Goal: Task Accomplishment & Management: Manage account settings

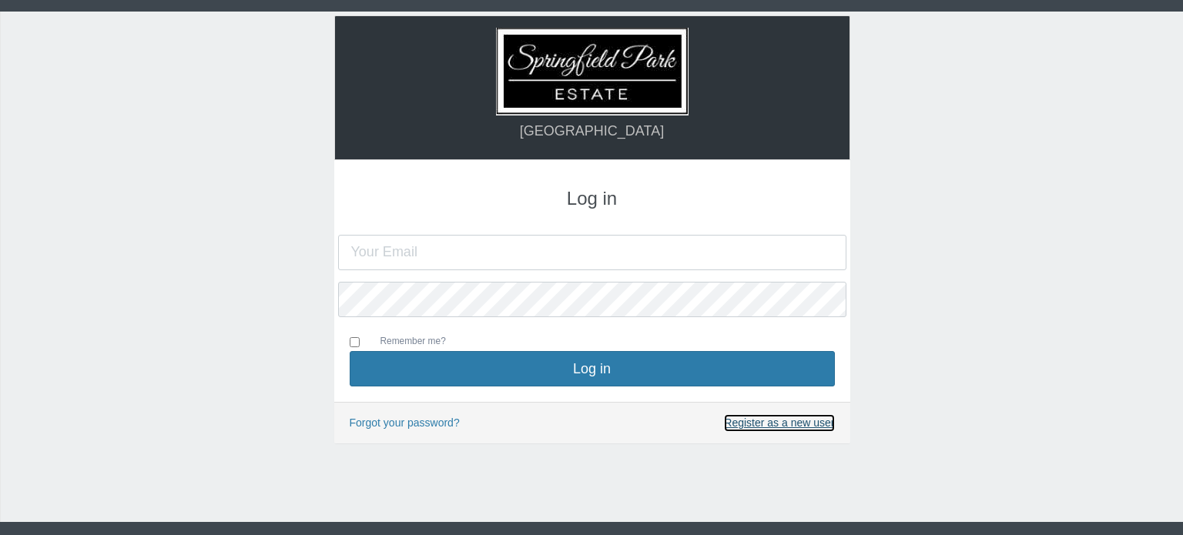
click at [798, 427] on link "Register as a new user" at bounding box center [779, 423] width 110 height 18
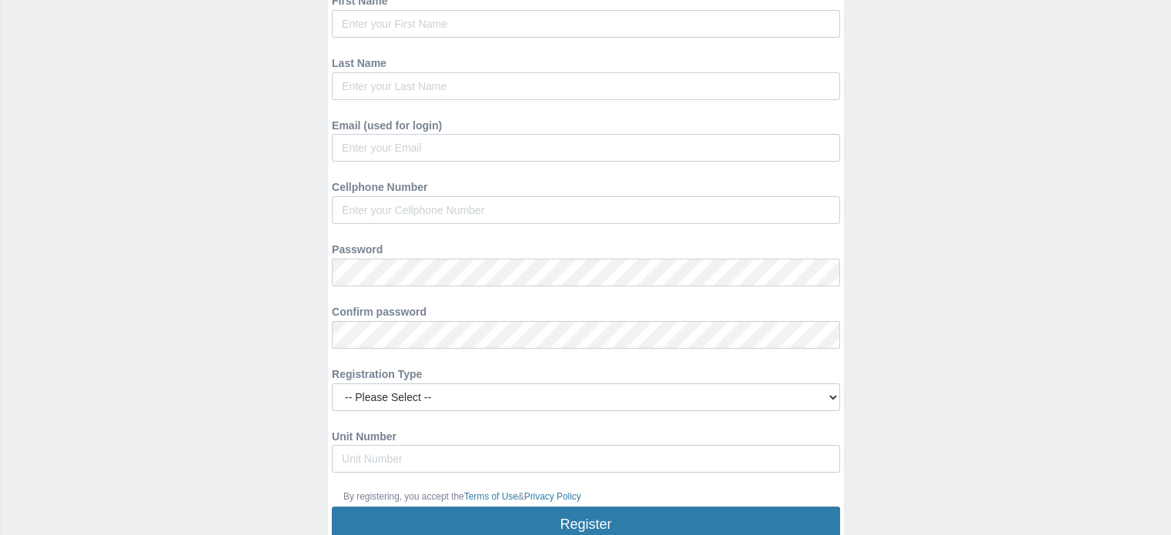
scroll to position [410, 0]
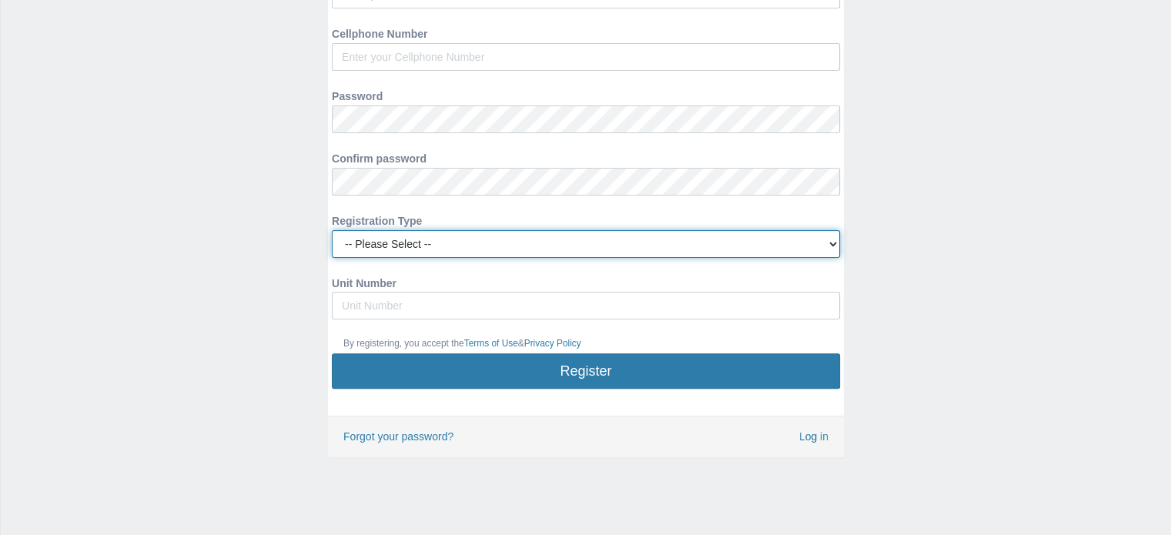
click at [830, 239] on select "-- Please Select -- Managing Agent/Estate Manager Trustee/Director Estate Agent…" at bounding box center [586, 244] width 508 height 28
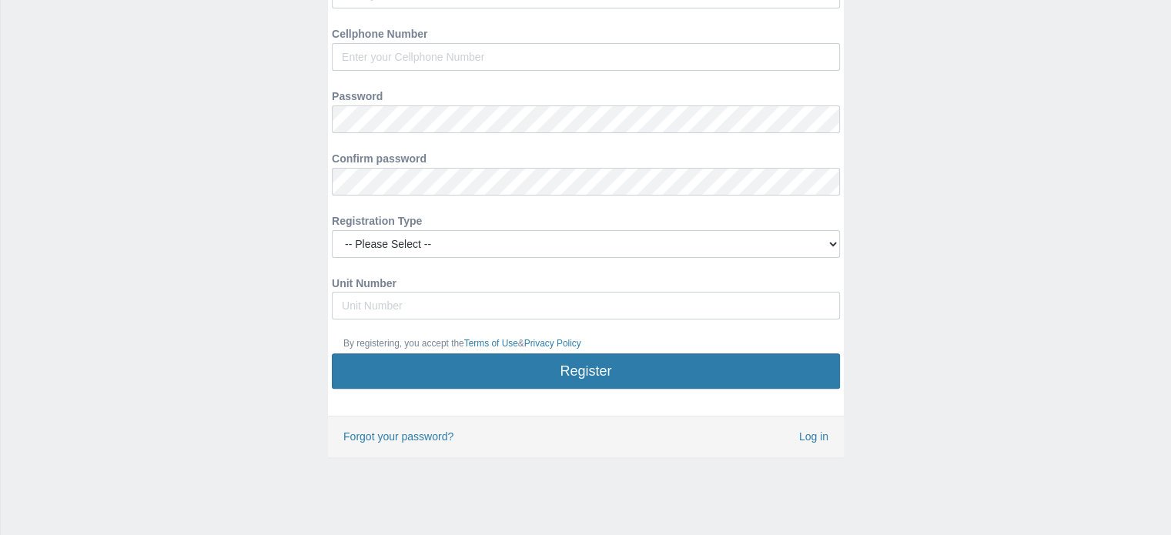
click at [916, 260] on div "Springfield Park Estate Register First Name Last Name Email (used for login) Ce…" at bounding box center [585, 69] width 1171 height 934
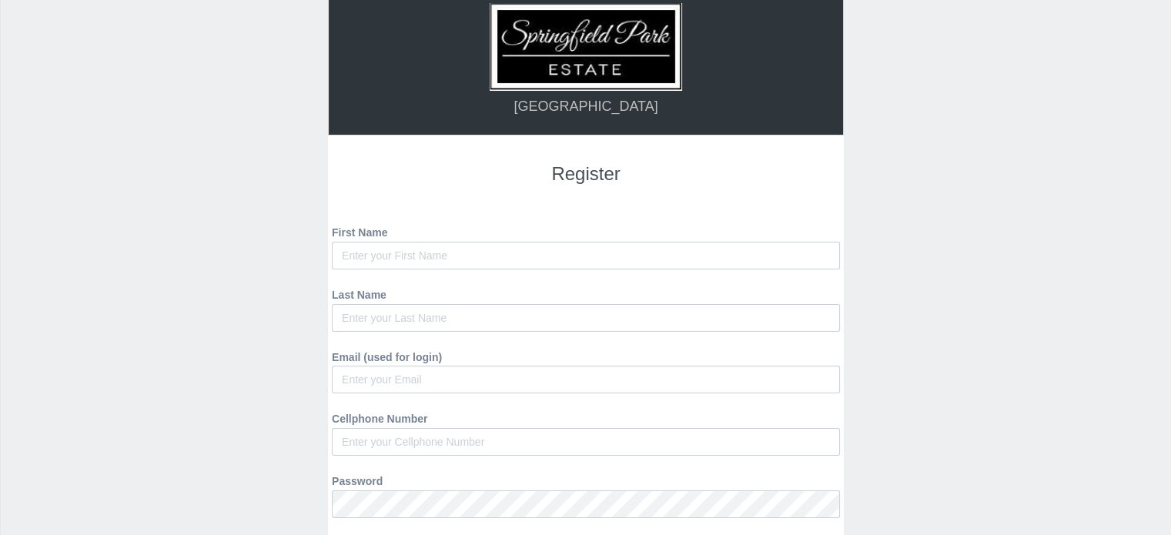
scroll to position [0, 0]
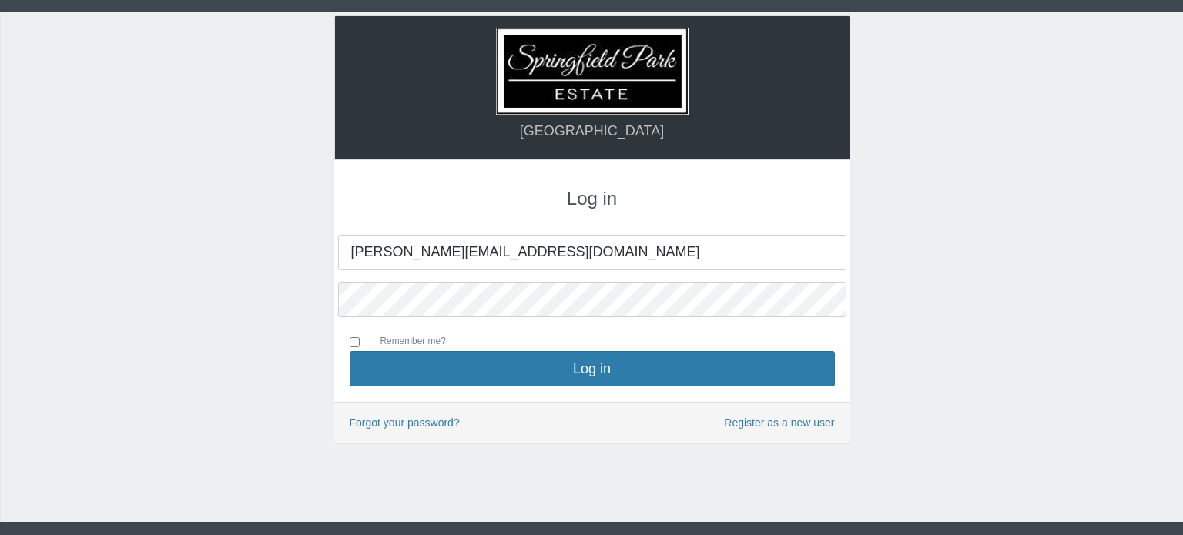
type input "ricardoi@mweb.co.za"
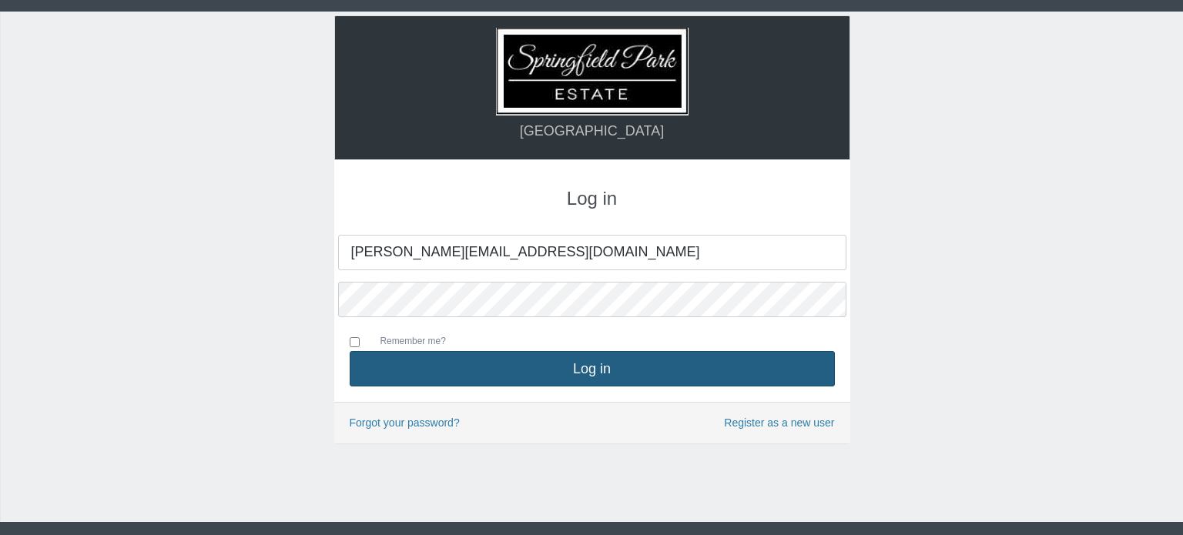
click at [595, 364] on button "Log in" at bounding box center [592, 368] width 485 height 35
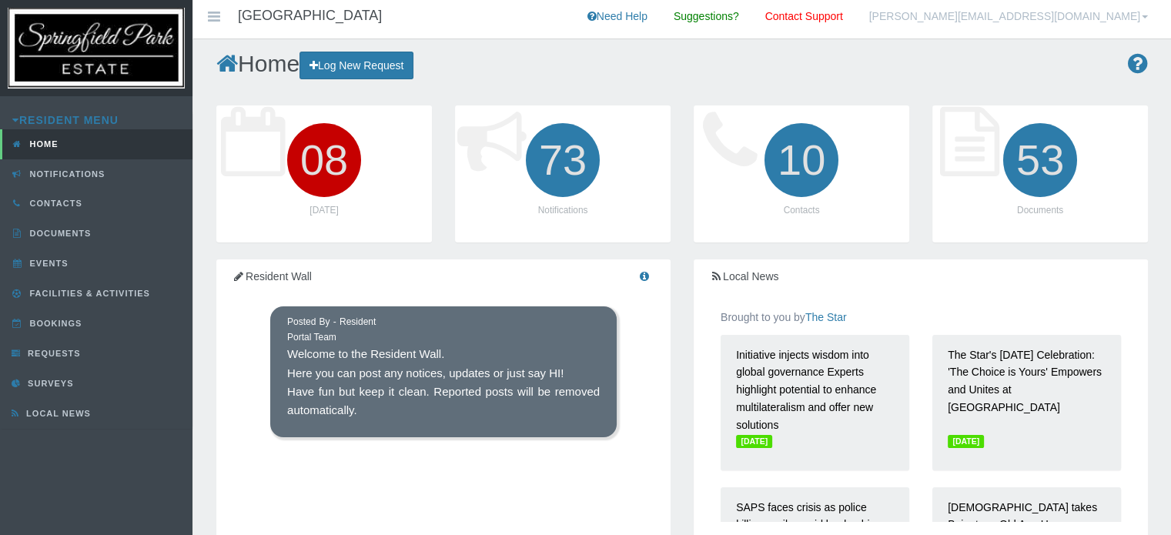
click at [1055, 17] on link "[PERSON_NAME][EMAIL_ADDRESS][DOMAIN_NAME]" at bounding box center [1009, 19] width 302 height 39
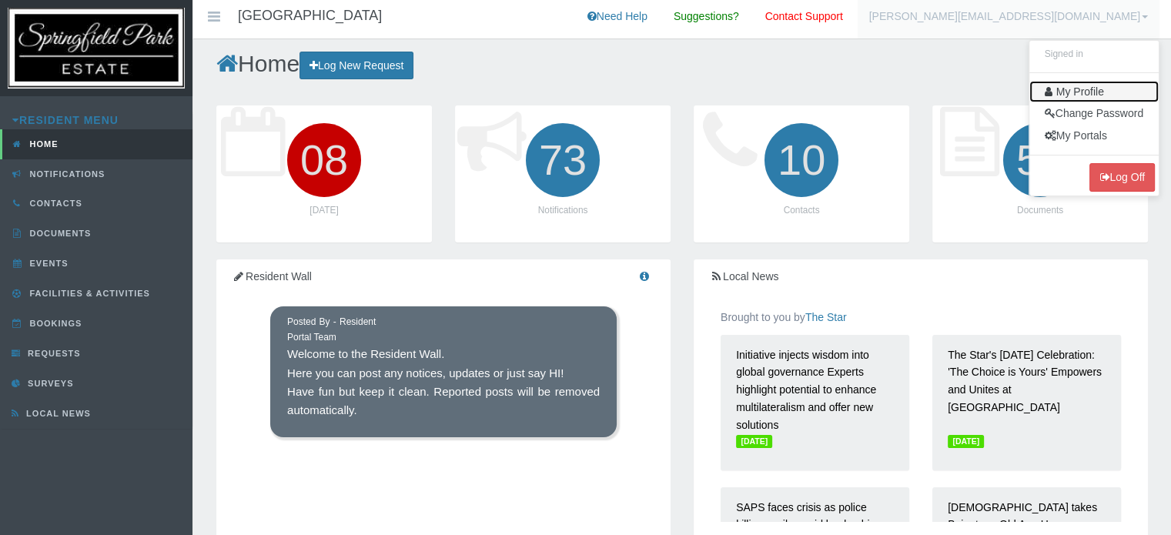
click at [1071, 94] on link "My Profile" at bounding box center [1094, 92] width 129 height 22
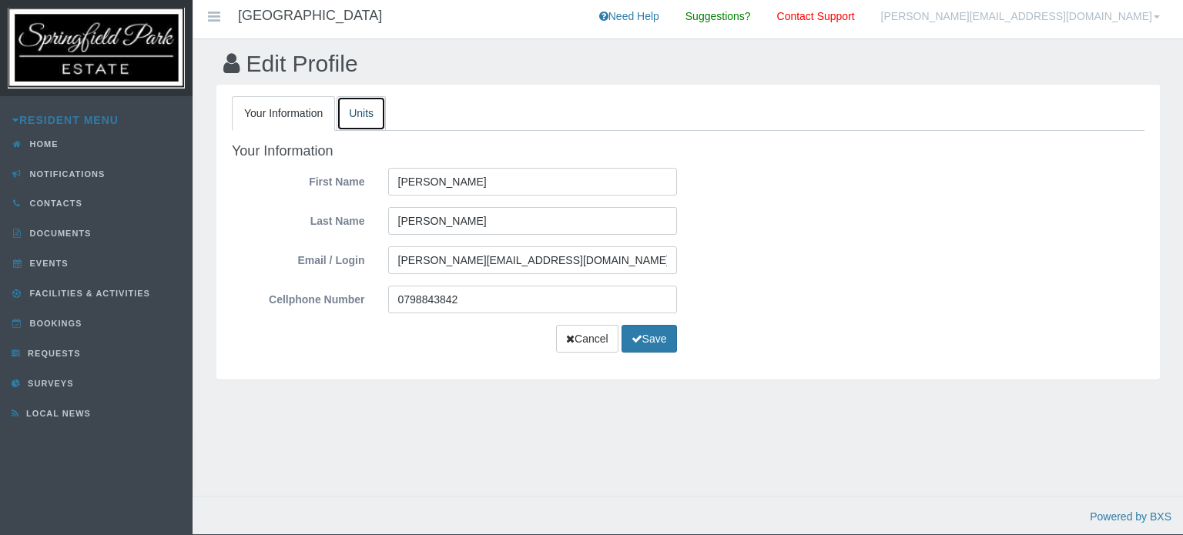
click at [362, 110] on link "Units" at bounding box center [361, 113] width 49 height 35
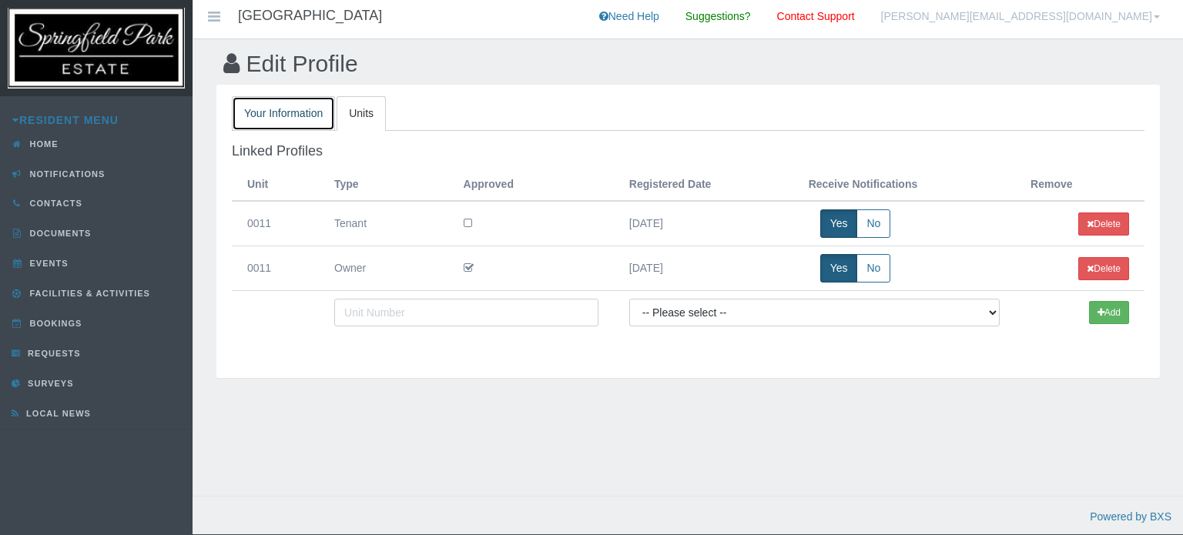
click at [305, 113] on link "Your Information" at bounding box center [283, 113] width 103 height 35
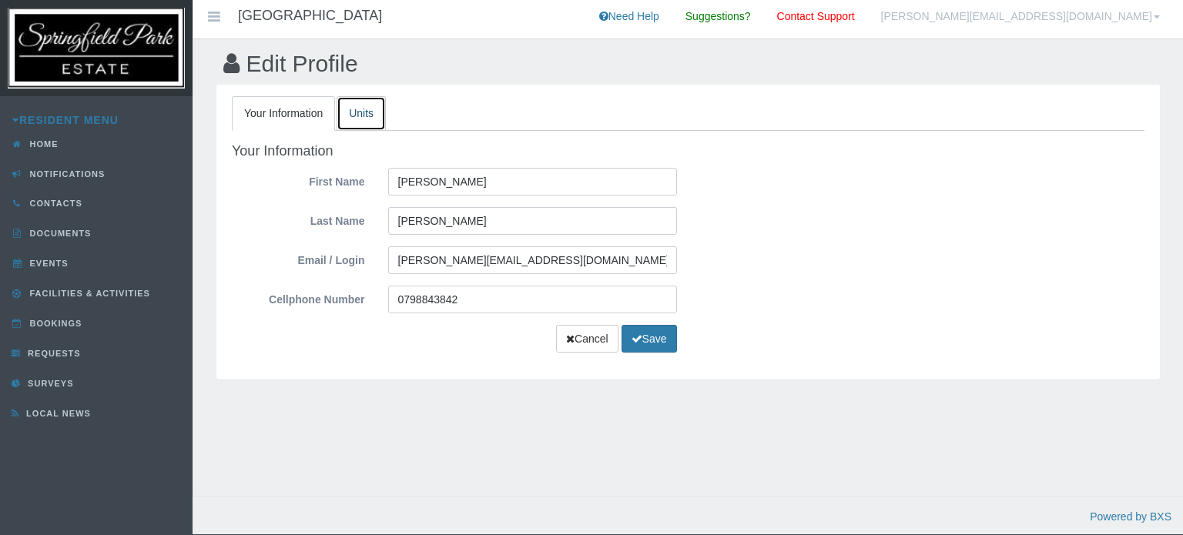
click at [353, 112] on link "Units" at bounding box center [361, 113] width 49 height 35
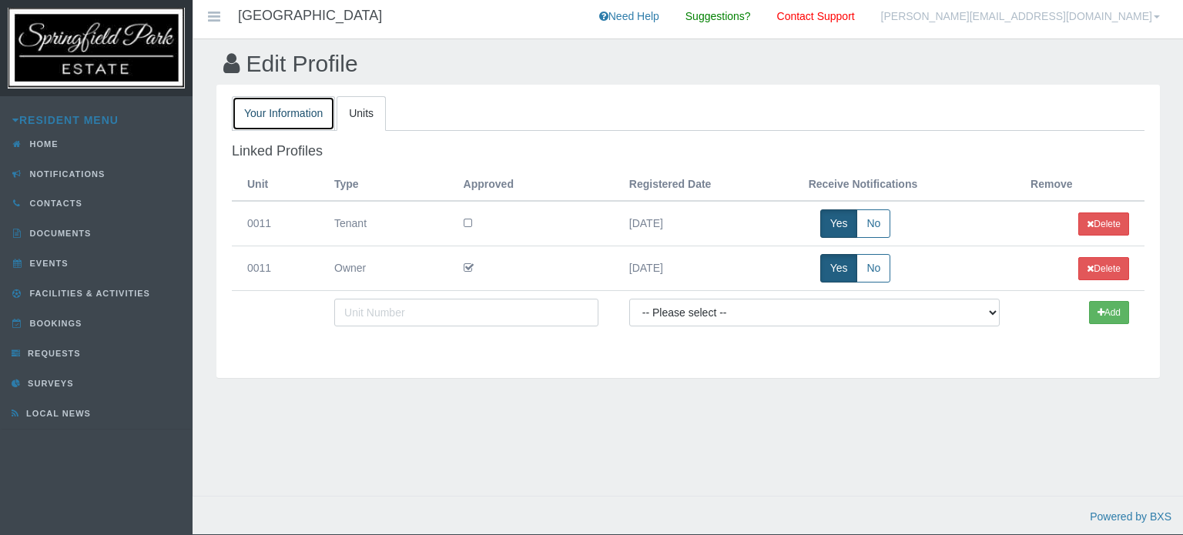
click at [276, 115] on link "Your Information" at bounding box center [283, 113] width 103 height 35
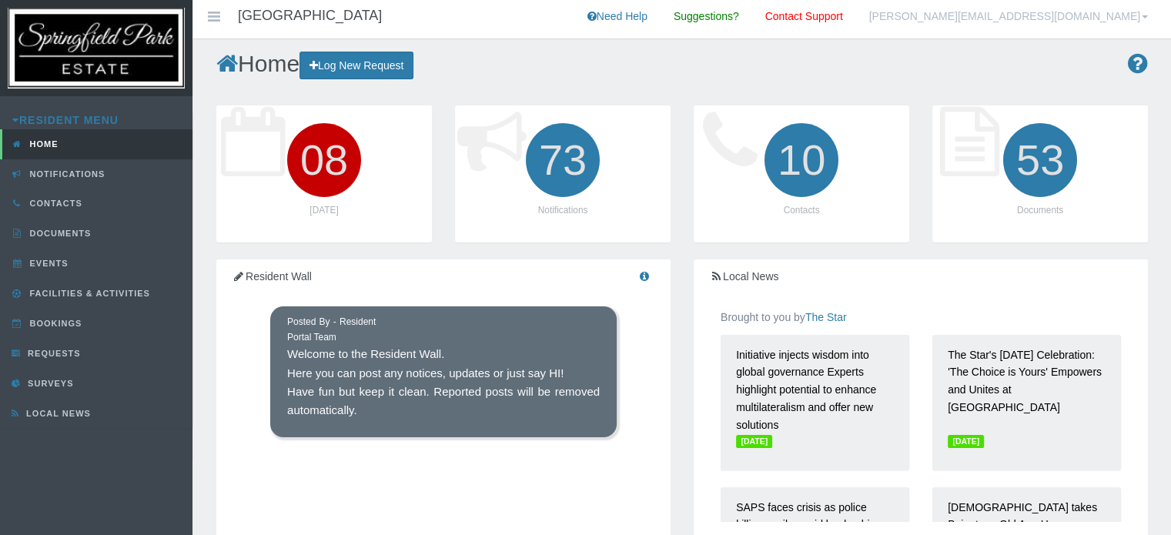
click at [1080, 18] on link "[PERSON_NAME][EMAIL_ADDRESS][DOMAIN_NAME]" at bounding box center [1009, 19] width 302 height 39
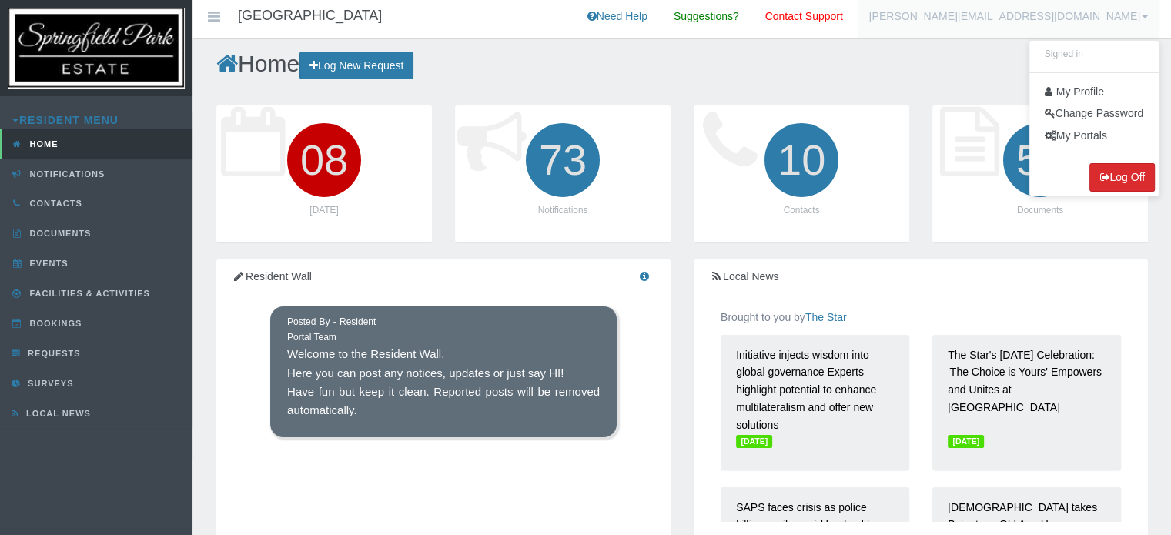
click at [1118, 176] on button "Log Off" at bounding box center [1122, 177] width 65 height 28
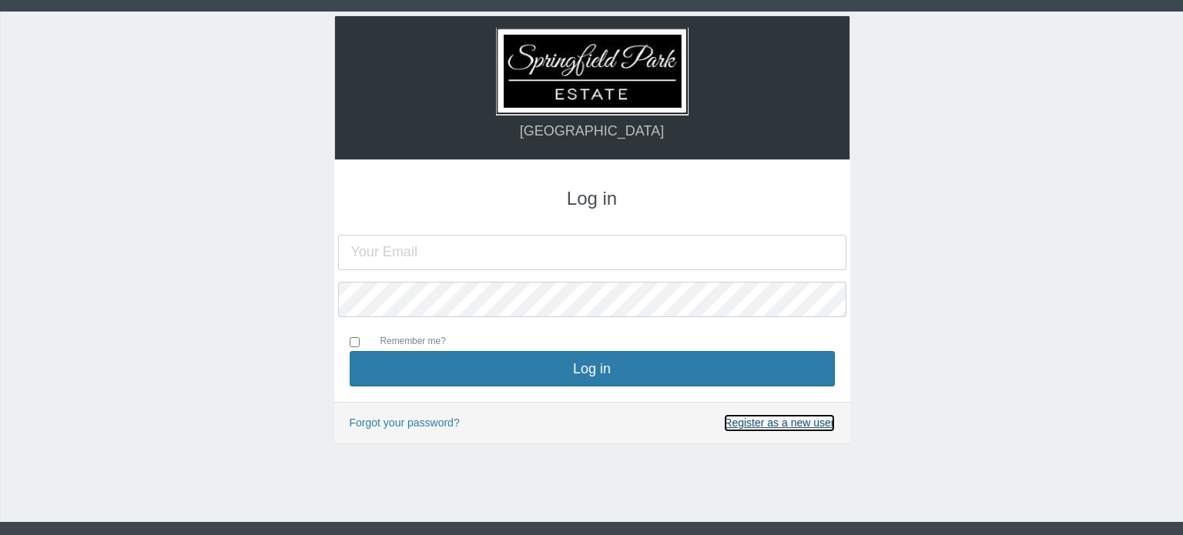
click at [815, 424] on link "Register as a new user" at bounding box center [779, 423] width 110 height 18
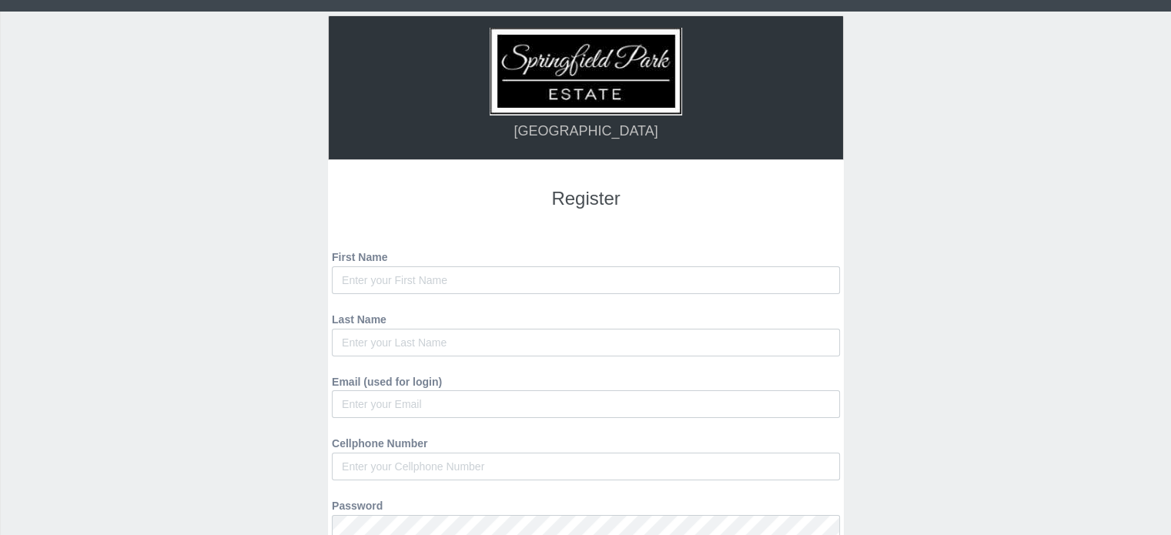
scroll to position [256, 0]
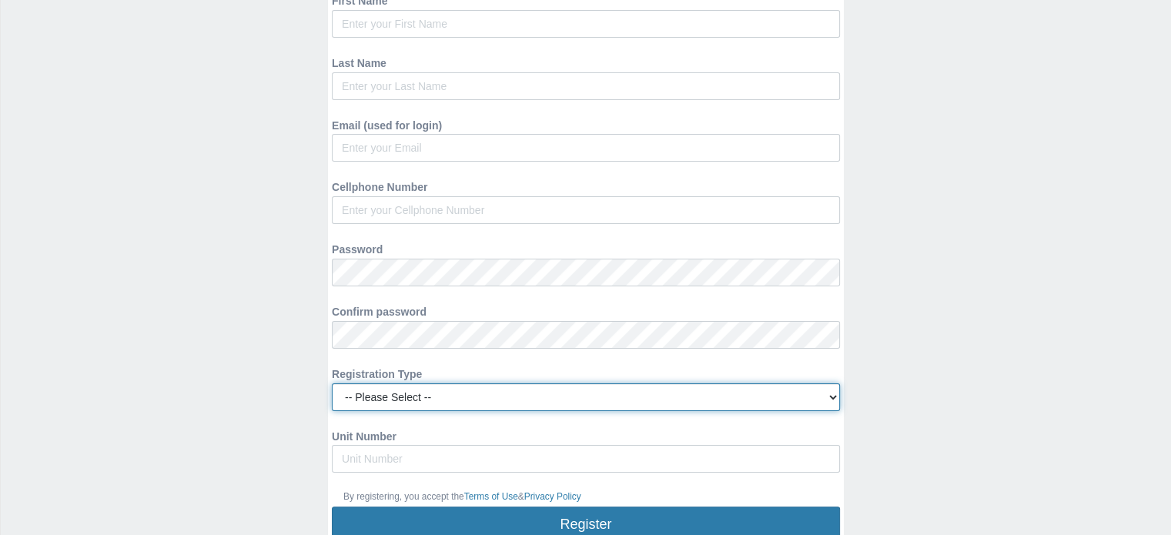
click at [794, 398] on select "-- Please Select -- Managing Agent/Estate Manager Trustee/Director Estate Agent…" at bounding box center [586, 397] width 508 height 28
